Goal: Task Accomplishment & Management: Use online tool/utility

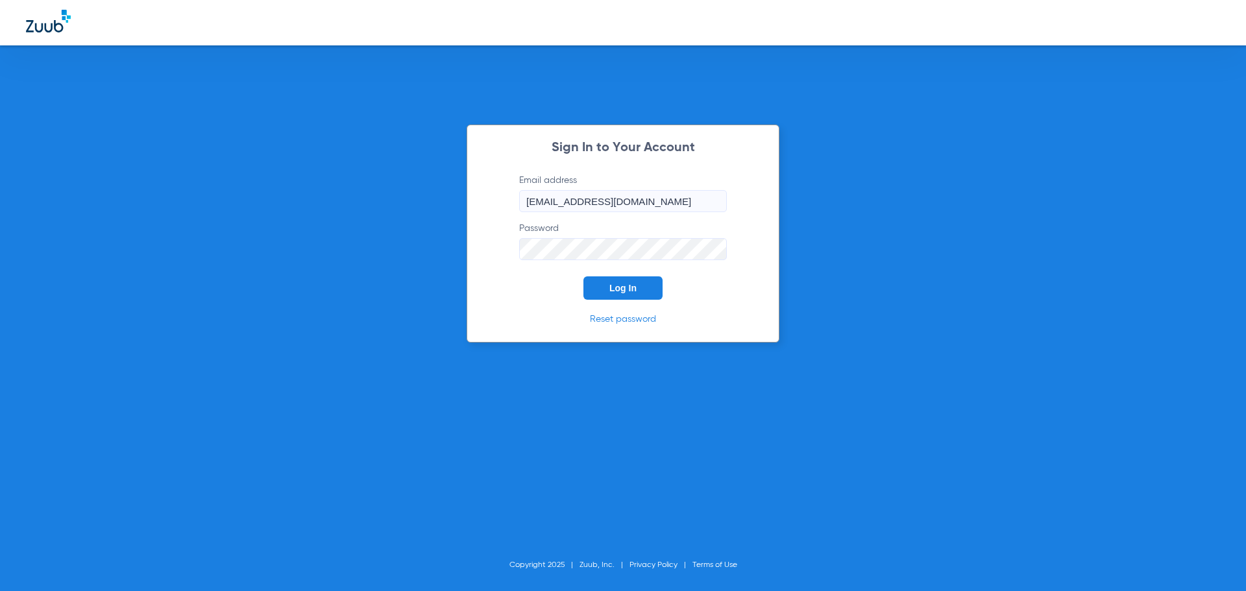
click at [626, 289] on span "Log In" at bounding box center [622, 288] width 27 height 10
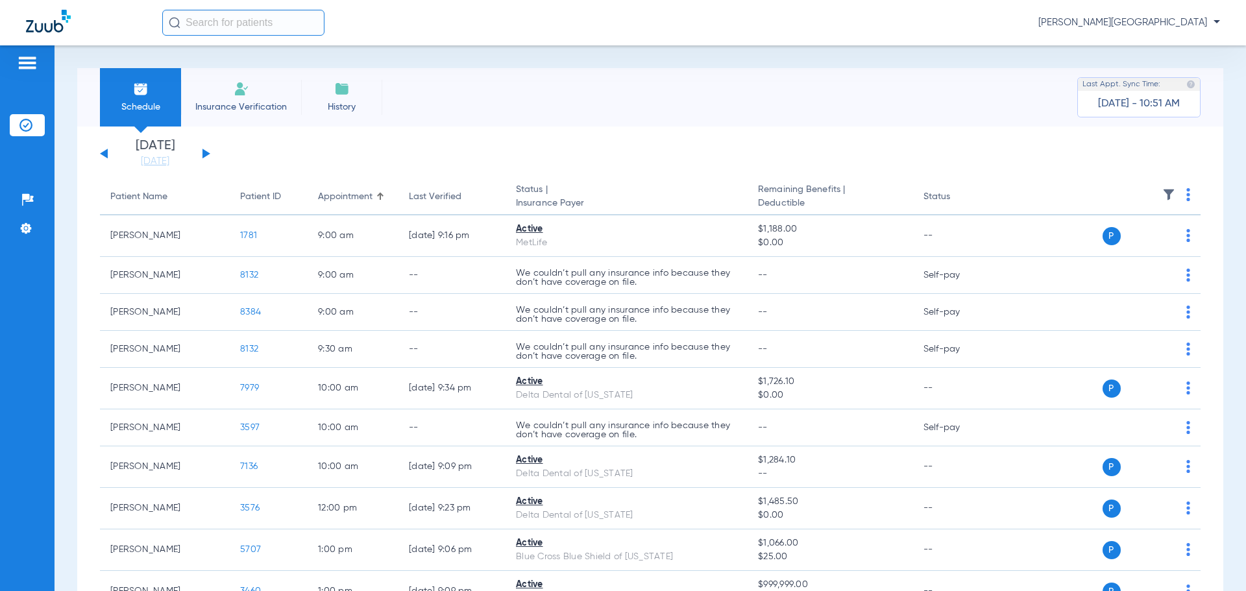
click at [232, 29] on input "text" at bounding box center [243, 23] width 162 height 26
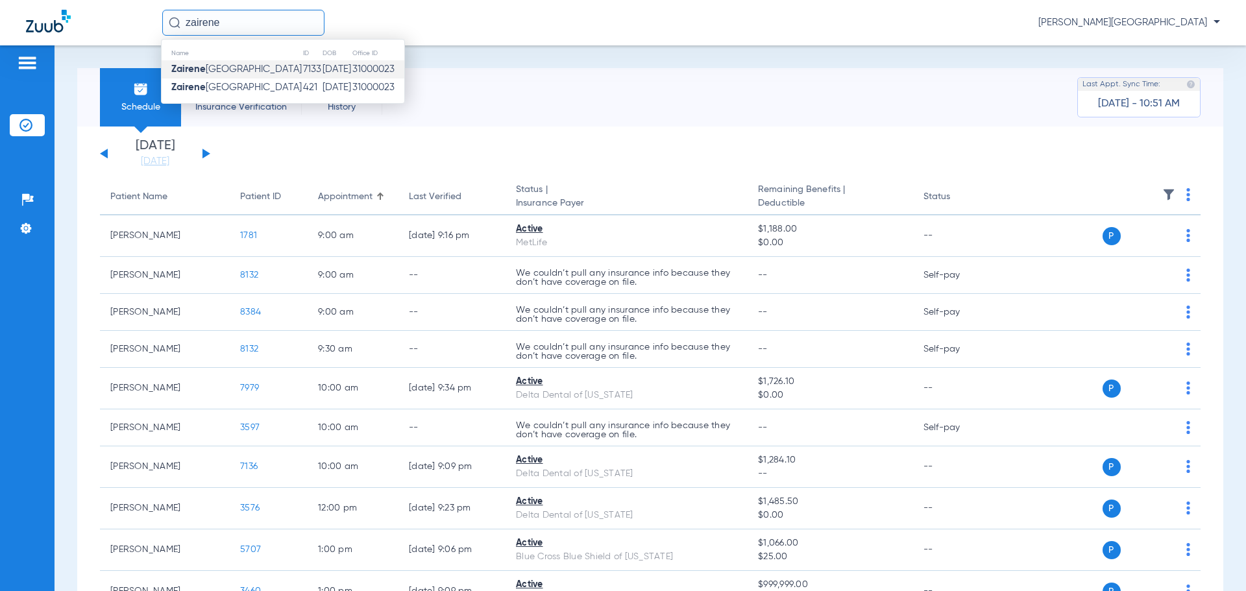
type input "zairene"
click at [234, 71] on span "Zairene Navarra" at bounding box center [236, 69] width 130 height 10
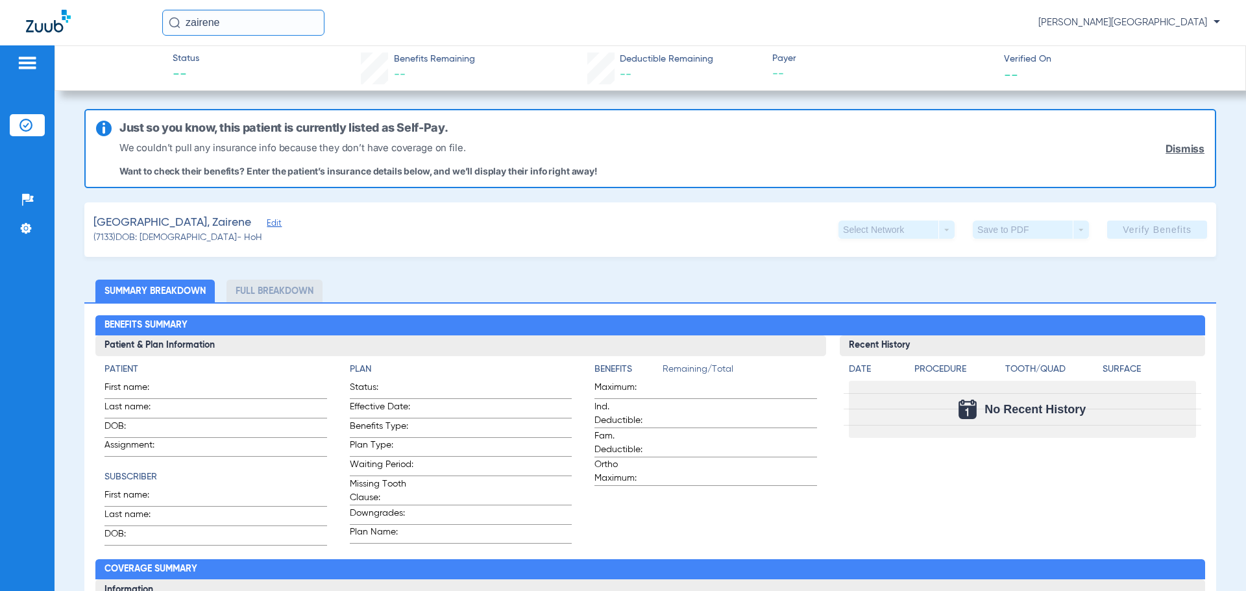
click at [236, 25] on input "zairene" at bounding box center [243, 23] width 162 height 26
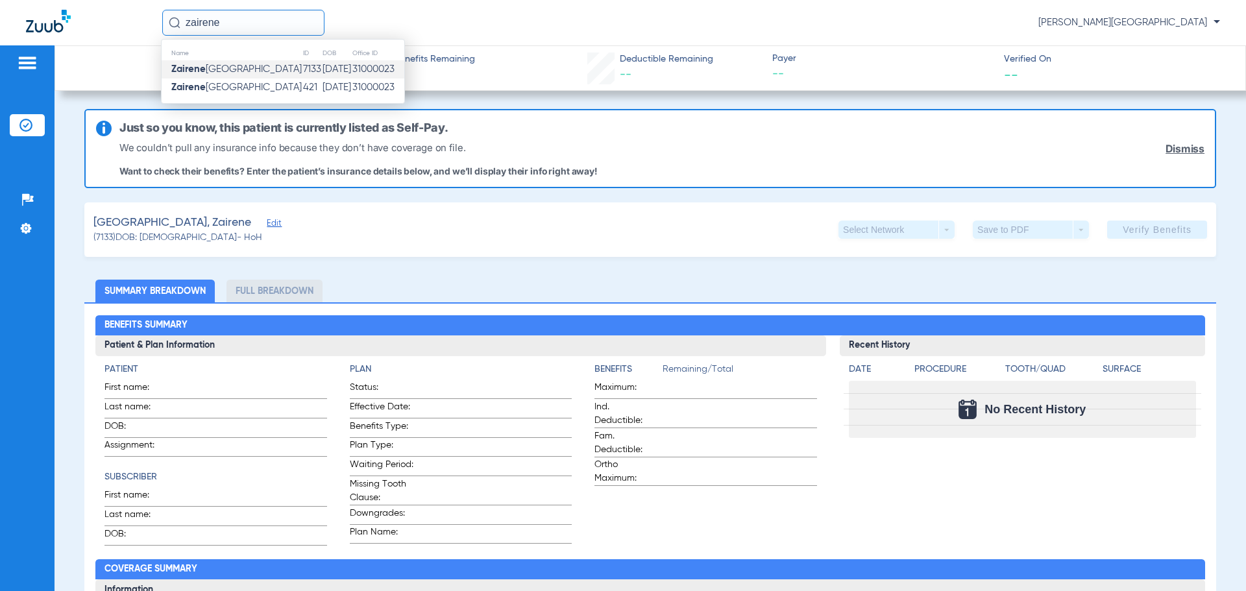
click at [235, 73] on span "Zairene Navarra" at bounding box center [236, 69] width 130 height 10
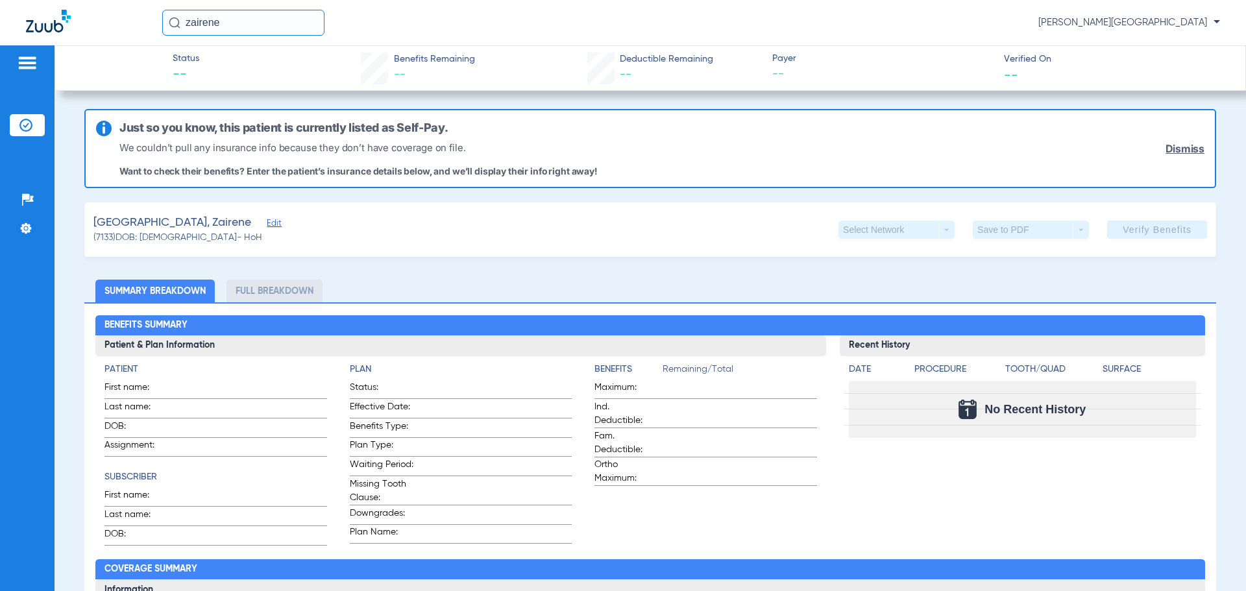
click at [234, 23] on input "zairene" at bounding box center [243, 23] width 162 height 26
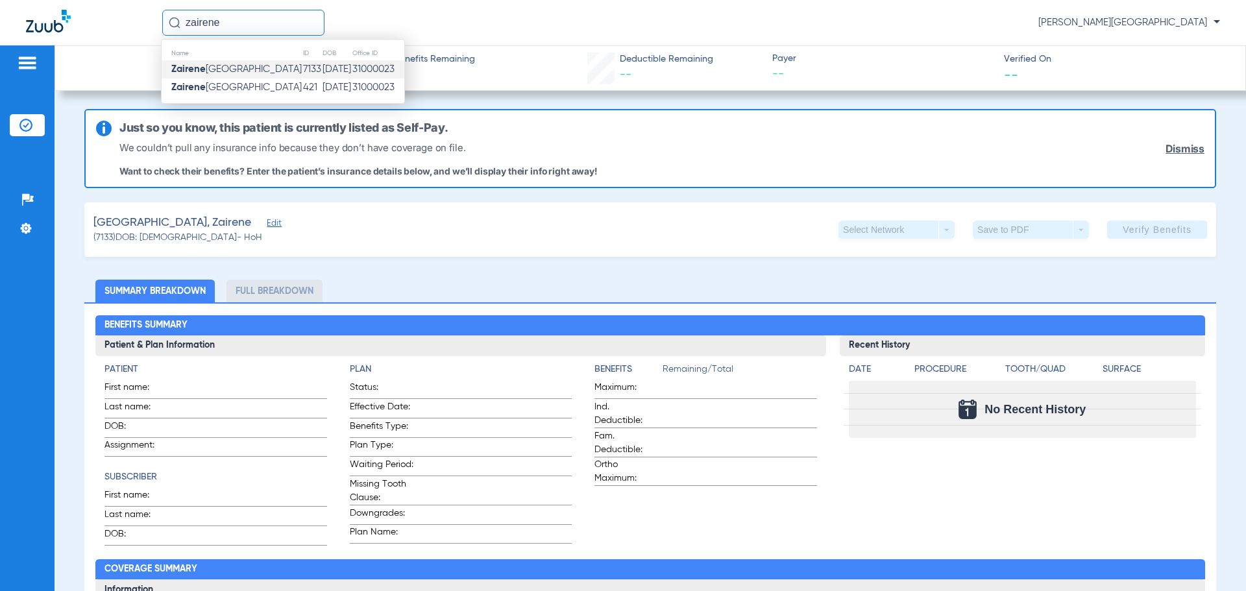
click at [219, 70] on span "Zairene Navarra" at bounding box center [236, 69] width 130 height 10
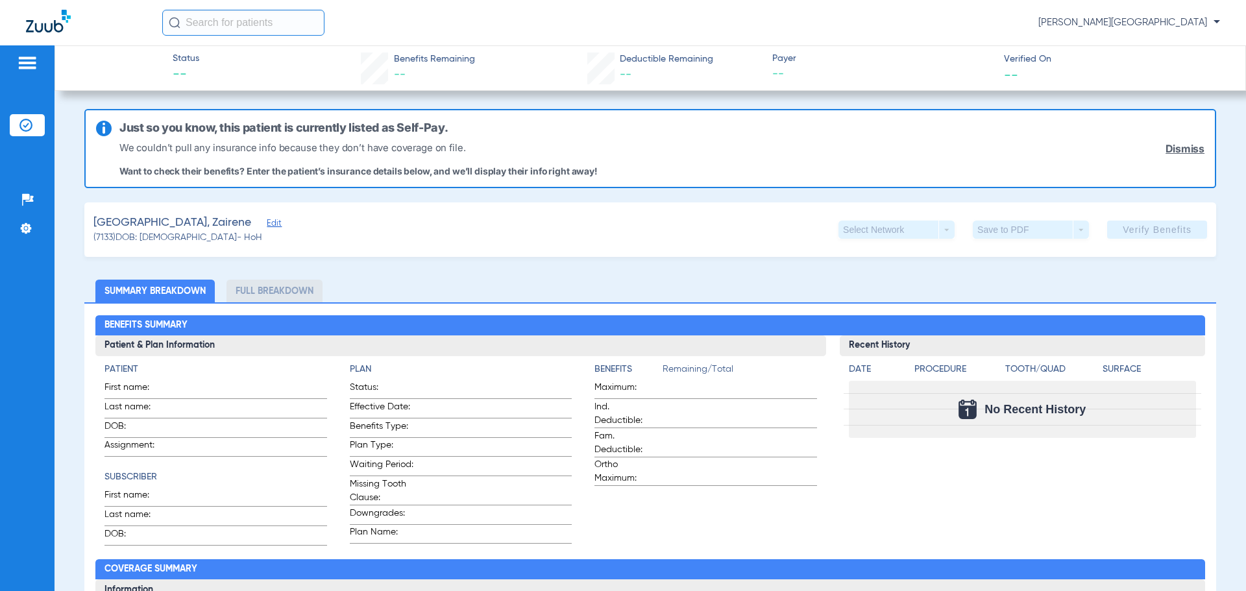
click at [18, 126] on li "Insurance Verification" at bounding box center [27, 125] width 35 height 22
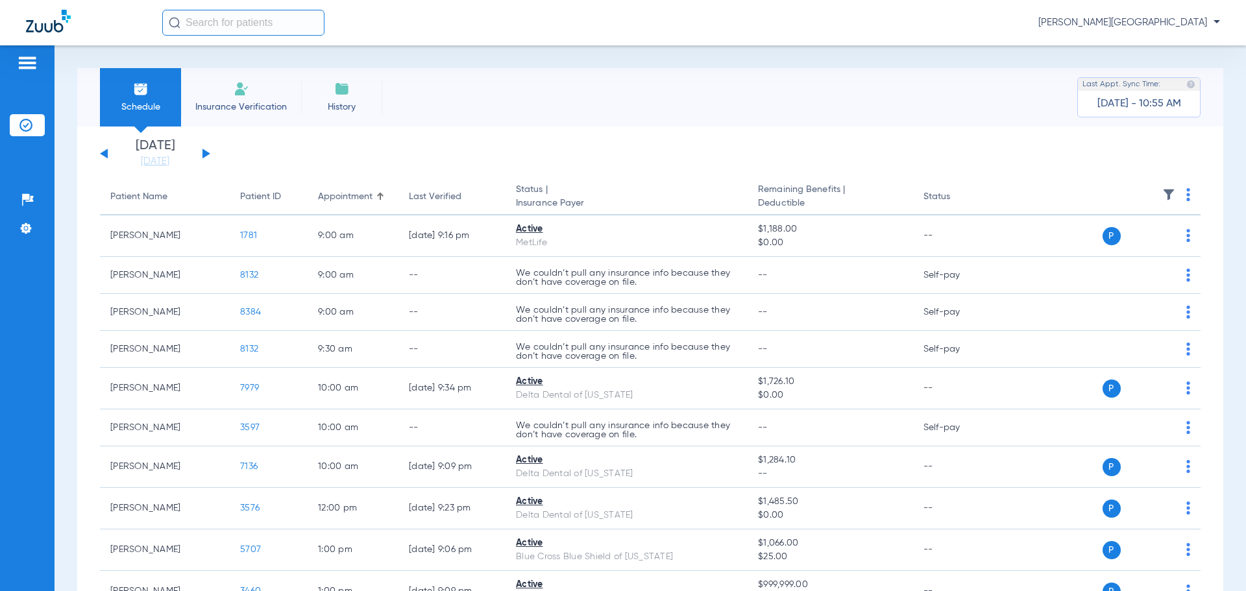
click at [199, 25] on input "text" at bounding box center [243, 23] width 162 height 26
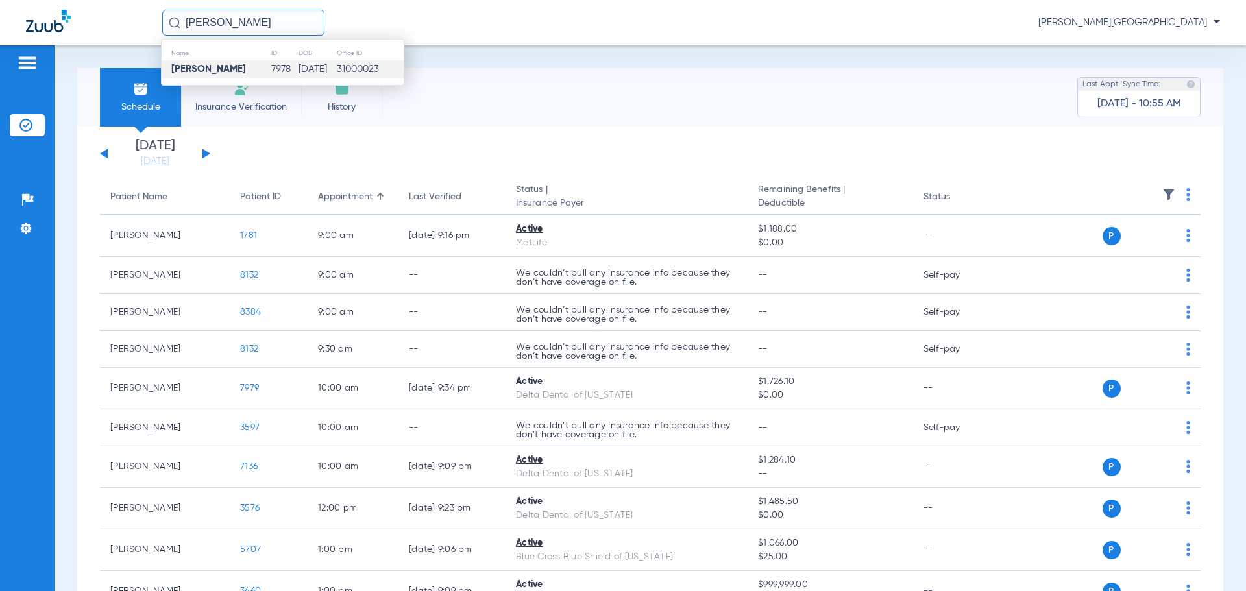
type input "[PERSON_NAME]"
click at [241, 67] on strong "[PERSON_NAME]" at bounding box center [208, 69] width 75 height 10
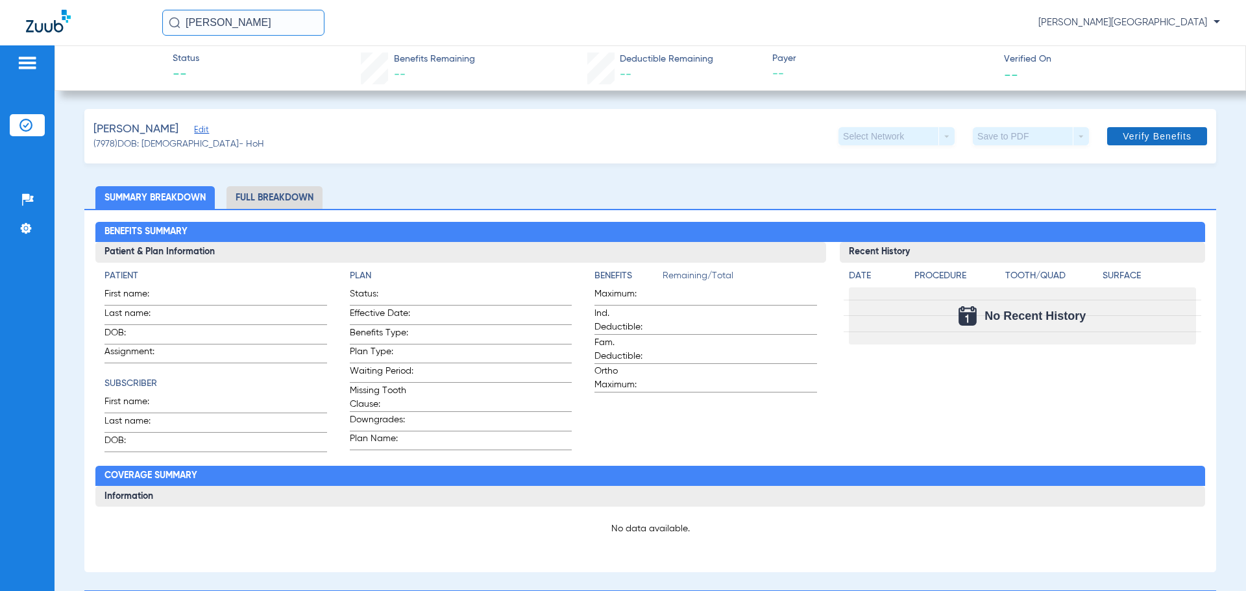
click at [1122, 139] on span "Verify Benefits" at bounding box center [1156, 136] width 69 height 10
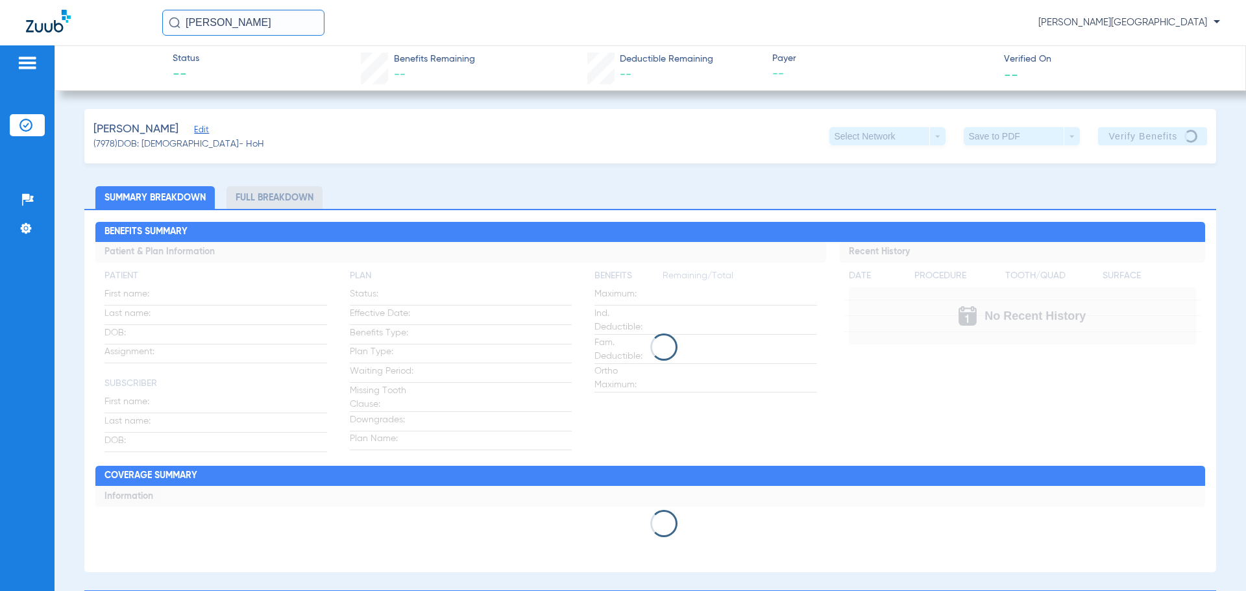
click at [17, 129] on li "Insurance Verification" at bounding box center [27, 125] width 35 height 22
